Goal: Check status: Check status

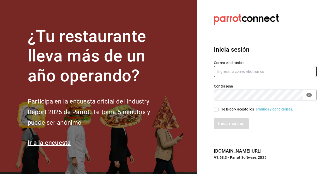
type input "[EMAIL_ADDRESS][DOMAIN_NAME]"
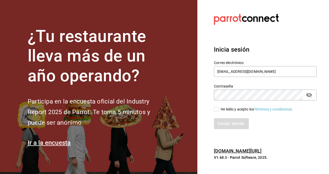
click at [218, 110] on input "He leído y acepto los Términos y condiciones." at bounding box center [216, 109] width 5 height 5
checkbox input "true"
click at [226, 122] on button "Iniciar sesión" at bounding box center [231, 124] width 35 height 11
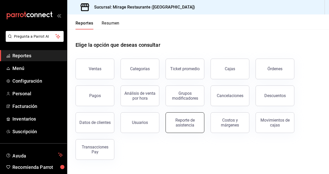
click at [180, 122] on div "Reporte de asistencia" at bounding box center [185, 123] width 32 height 10
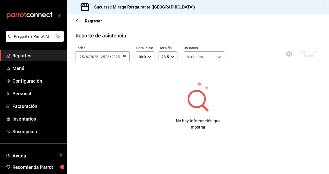
click at [124, 55] on div "[DATE] [DATE] - [DATE] [DATE]" at bounding box center [103, 56] width 54 height 11
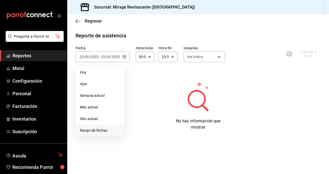
click at [94, 132] on span "Rango de fechas" at bounding box center [100, 130] width 40 height 5
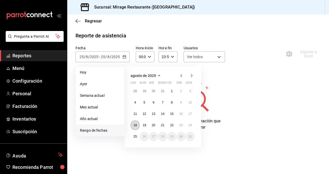
click at [137, 127] on abbr "18" at bounding box center [135, 126] width 3 height 4
click at [194, 126] on button "24" at bounding box center [190, 125] width 9 height 9
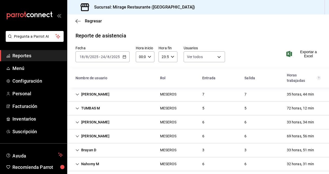
scroll to position [5, 0]
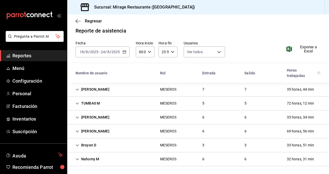
click at [104, 87] on div "[PERSON_NAME]" at bounding box center [92, 90] width 42 height 10
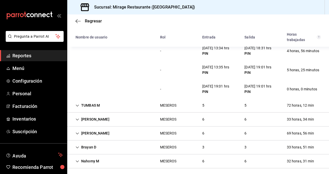
scroll to position [138, 0]
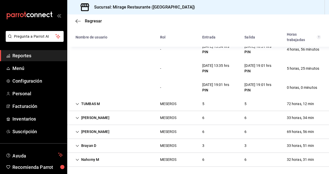
click at [78, 102] on icon "Cell" at bounding box center [78, 104] width 4 height 4
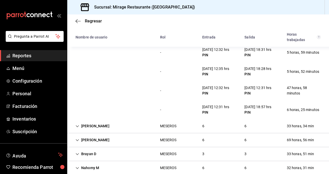
scroll to position [226, 0]
click at [77, 127] on icon "Cell" at bounding box center [78, 126] width 4 height 4
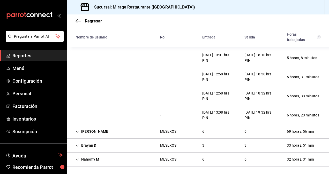
scroll to position [349, 0]
click at [78, 132] on icon "Cell" at bounding box center [78, 132] width 4 height 4
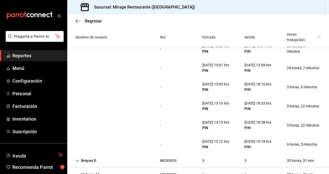
scroll to position [464, 0]
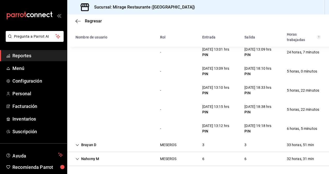
click at [75, 144] on div "Brayan D" at bounding box center [85, 146] width 29 height 10
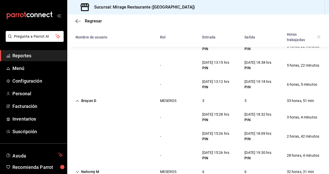
scroll to position [521, 0]
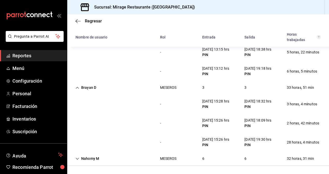
click at [82, 159] on div "Nahomy M" at bounding box center [87, 159] width 32 height 10
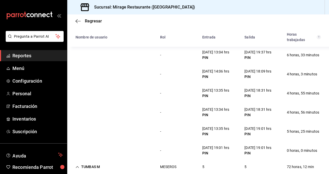
scroll to position [0, 0]
